Goal: Find contact information: Find contact information

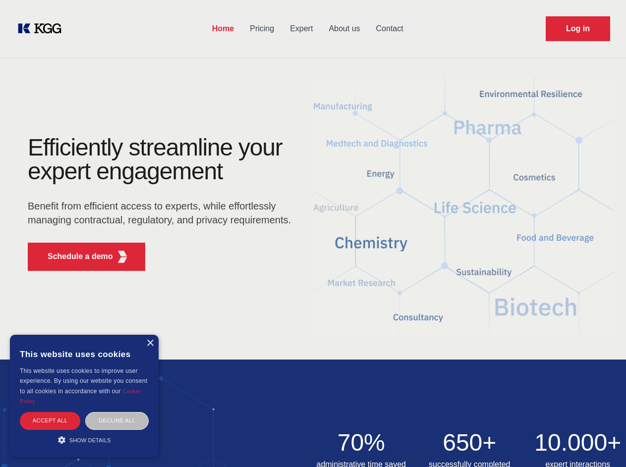
click at [313, 233] on div "Efficiently streamline your expert engagement Benefit from efficient access to …" at bounding box center [162, 207] width 301 height 143
click at [74, 257] on p "Schedule a demo" at bounding box center [80, 257] width 65 height 12
click at [150, 343] on div "× This website uses cookies This website uses cookies to improve user experienc…" at bounding box center [84, 396] width 149 height 122
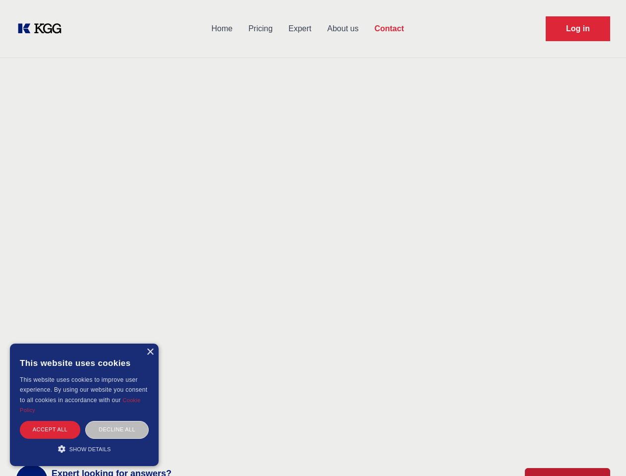
click at [50, 421] on div "Accept all" at bounding box center [50, 429] width 60 height 17
click at [117, 421] on div "Contact Information We would love to hear from you. Postal address [PERSON_NAME…" at bounding box center [139, 293] width 222 height 301
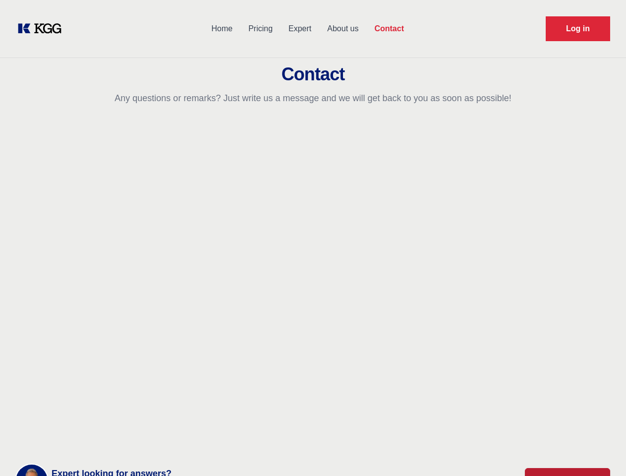
click at [84, 440] on main "Contact Any questions or remarks? Just write us a message and we will get back …" at bounding box center [313, 258] width 626 height 516
